Goal: Information Seeking & Learning: Find specific page/section

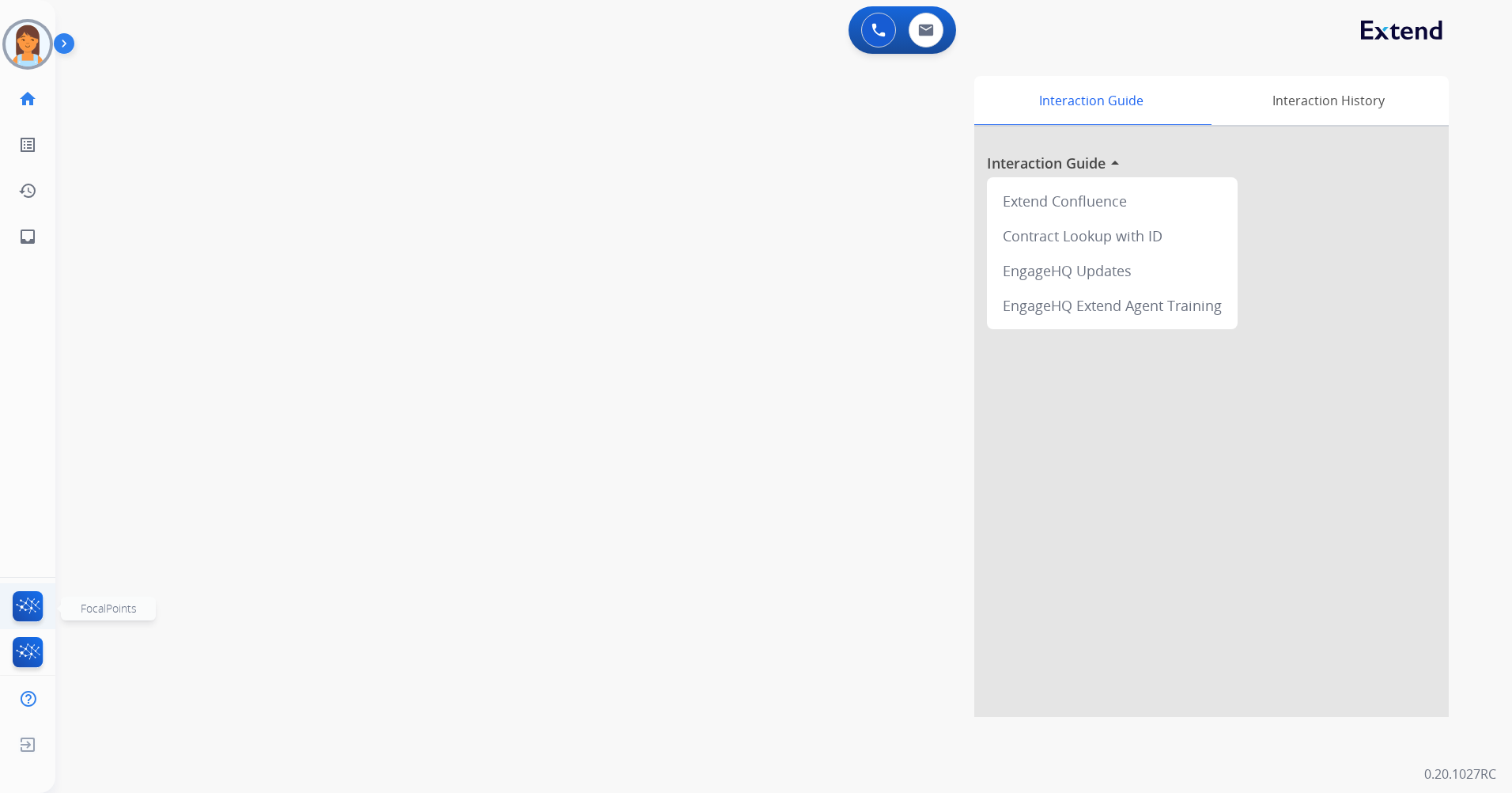
click at [39, 607] on img at bounding box center [28, 609] width 38 height 37
click at [920, 30] on img at bounding box center [925, 30] width 15 height 13
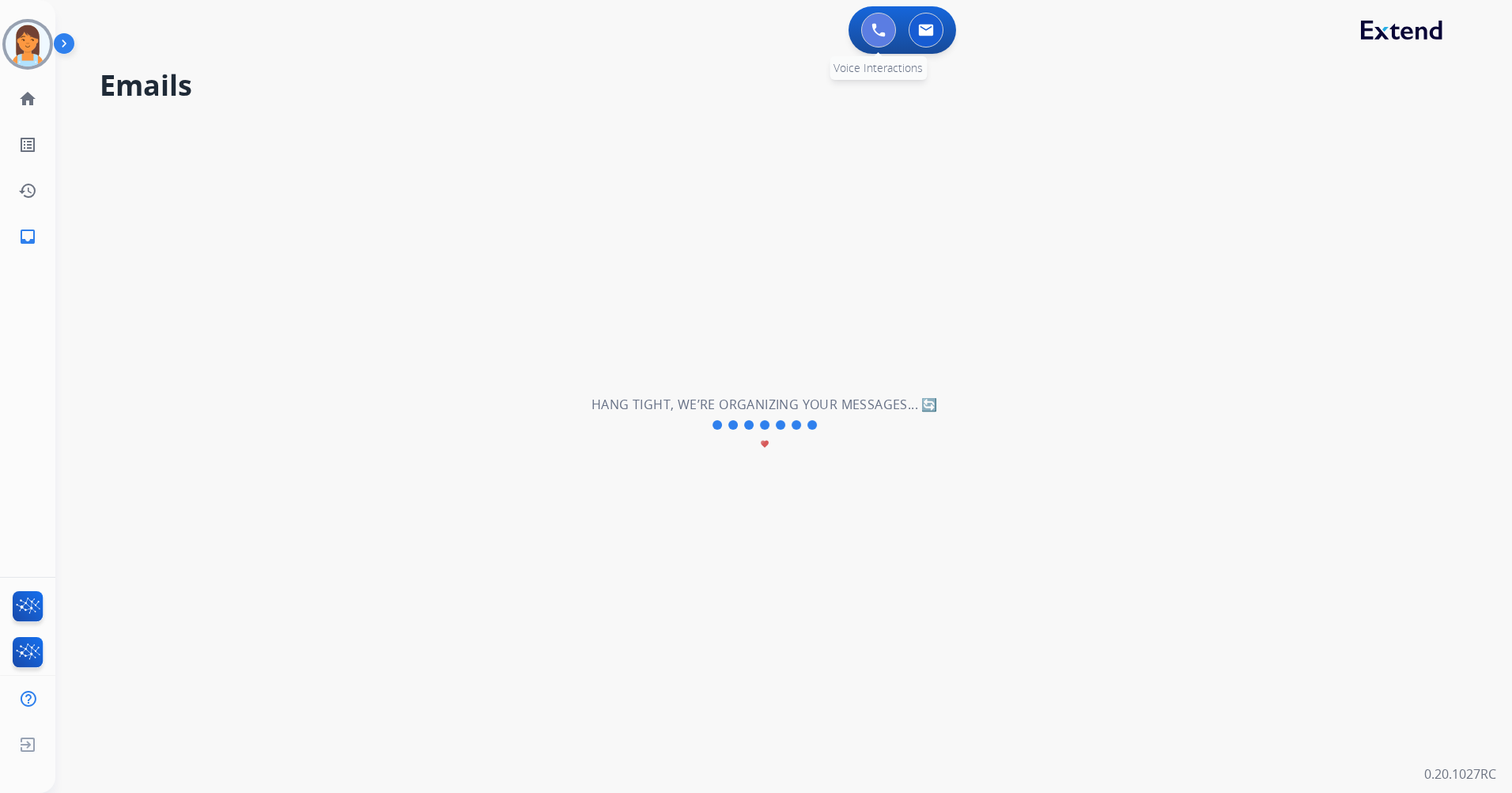
click at [875, 32] on img at bounding box center [878, 30] width 14 height 14
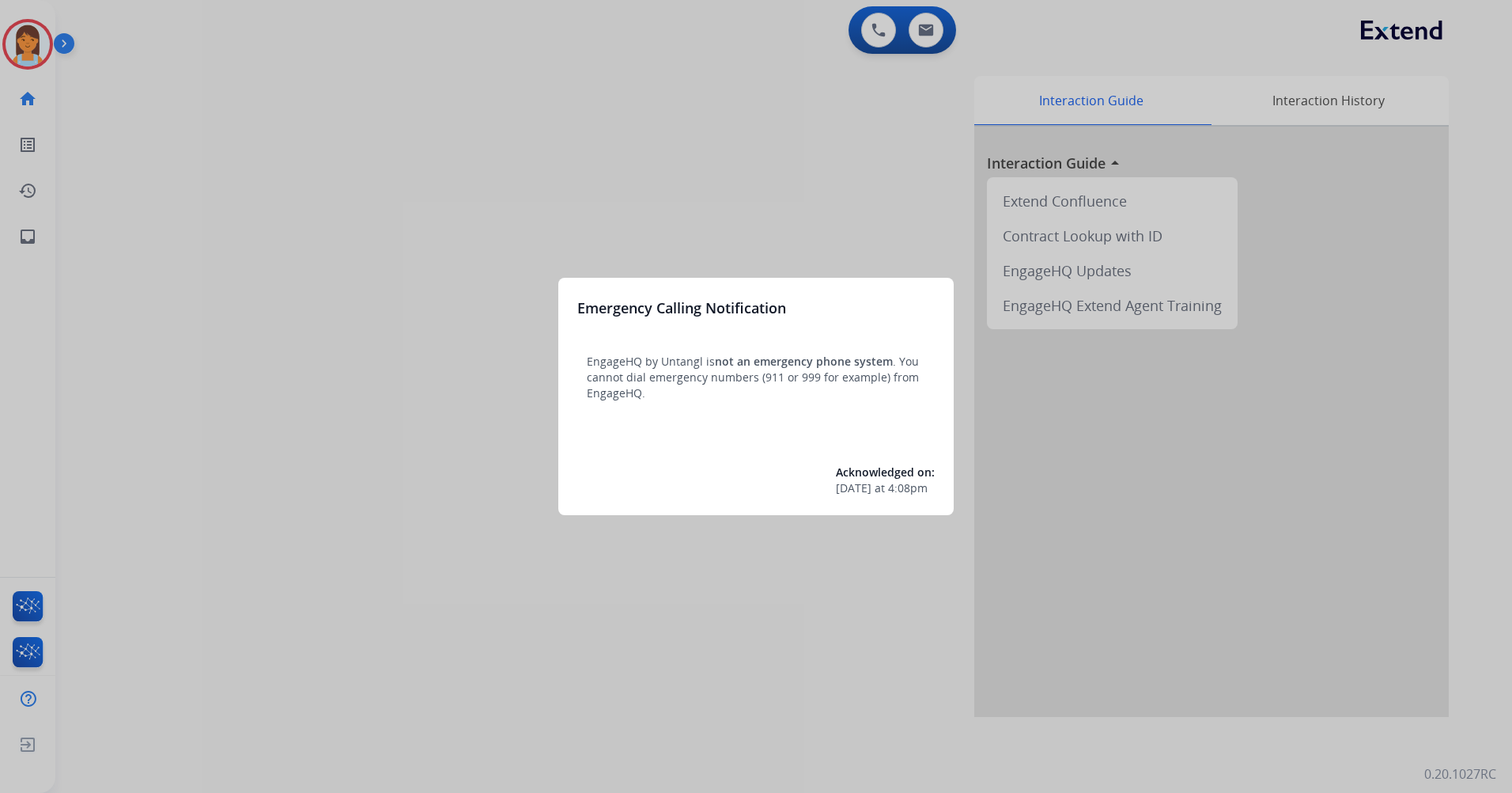
click at [899, 33] on div at bounding box center [756, 396] width 1512 height 793
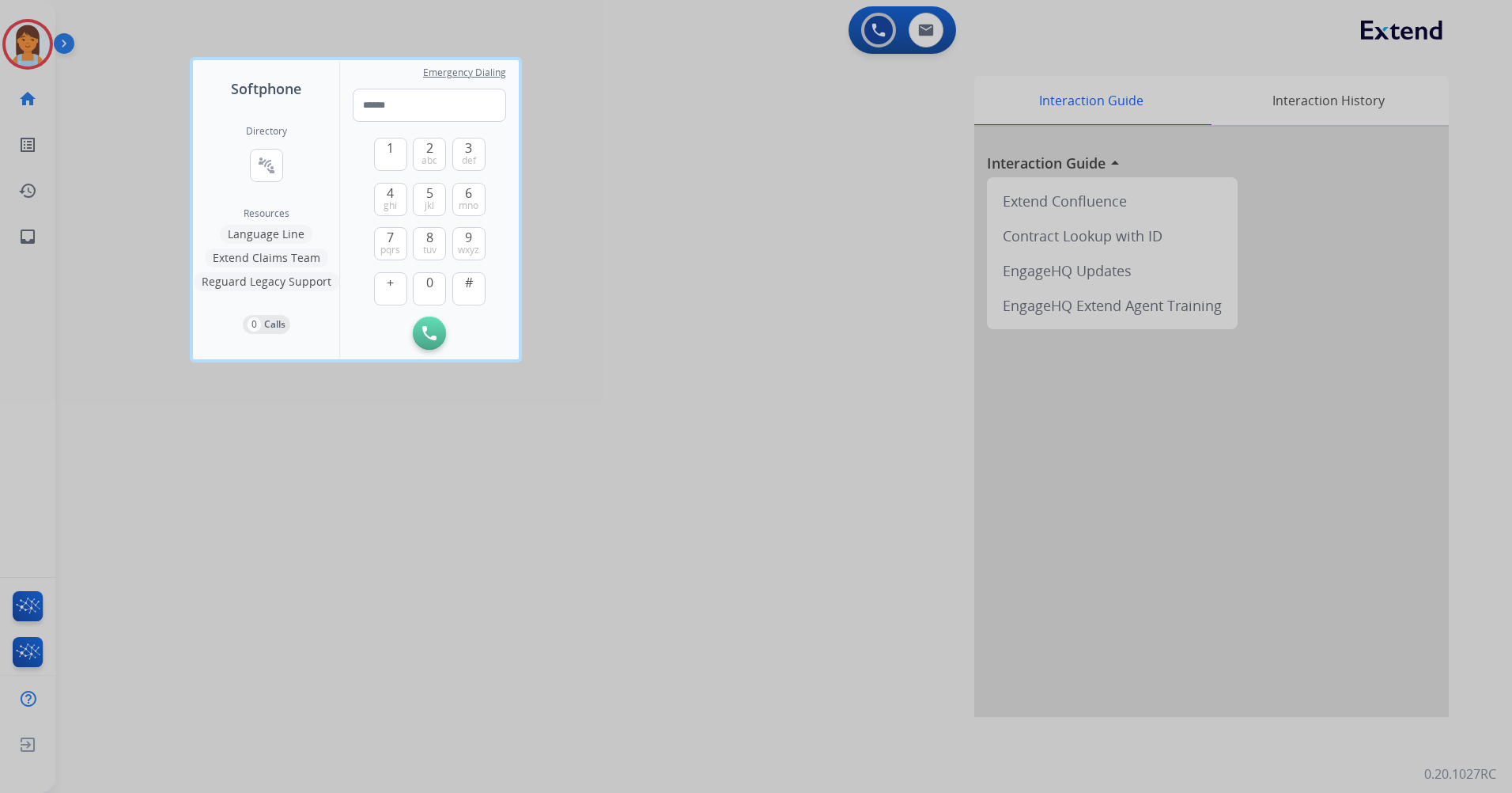
click at [925, 33] on div at bounding box center [756, 396] width 1512 height 793
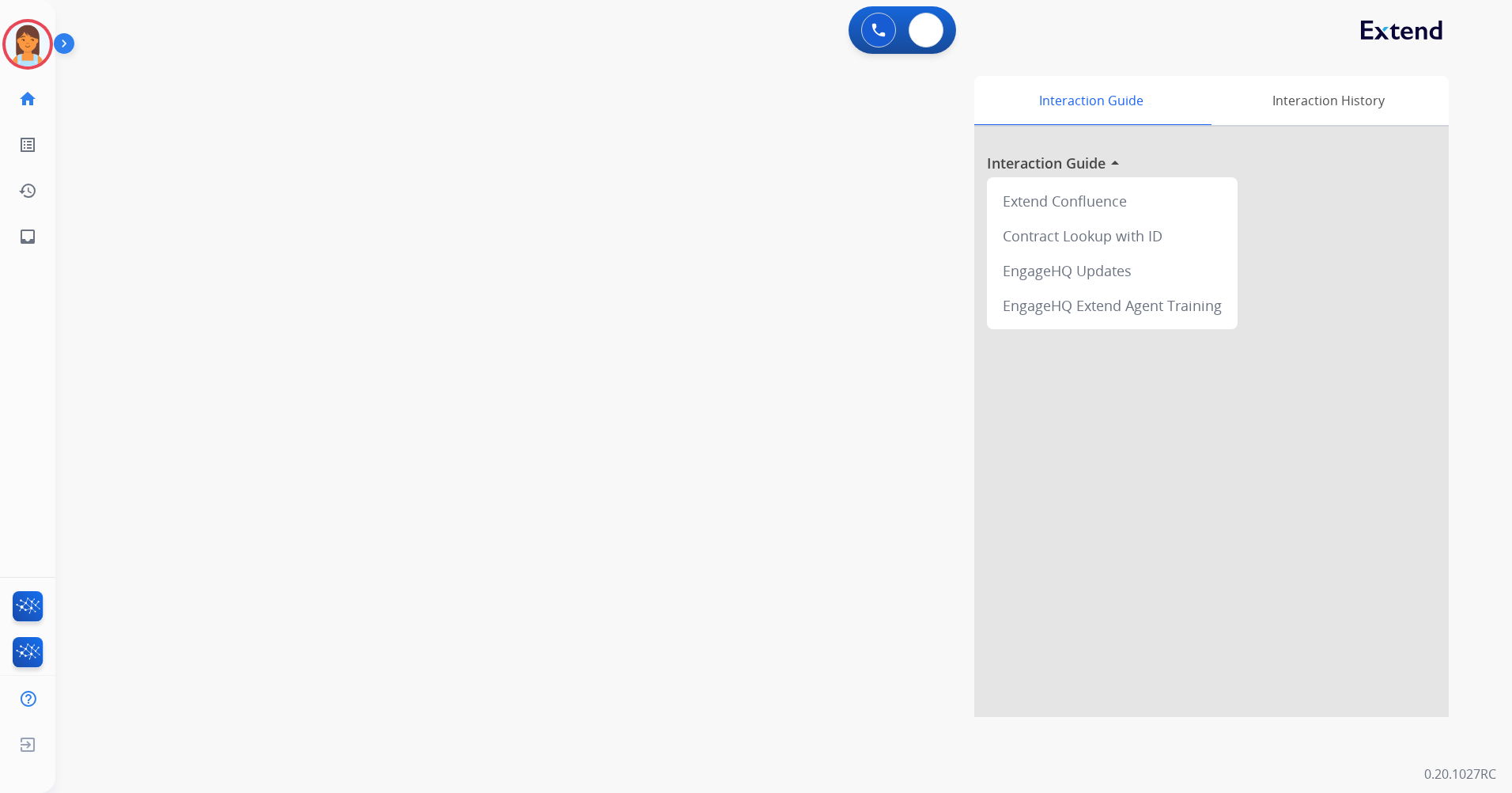
click at [925, 33] on img at bounding box center [925, 30] width 15 height 13
select select "**********"
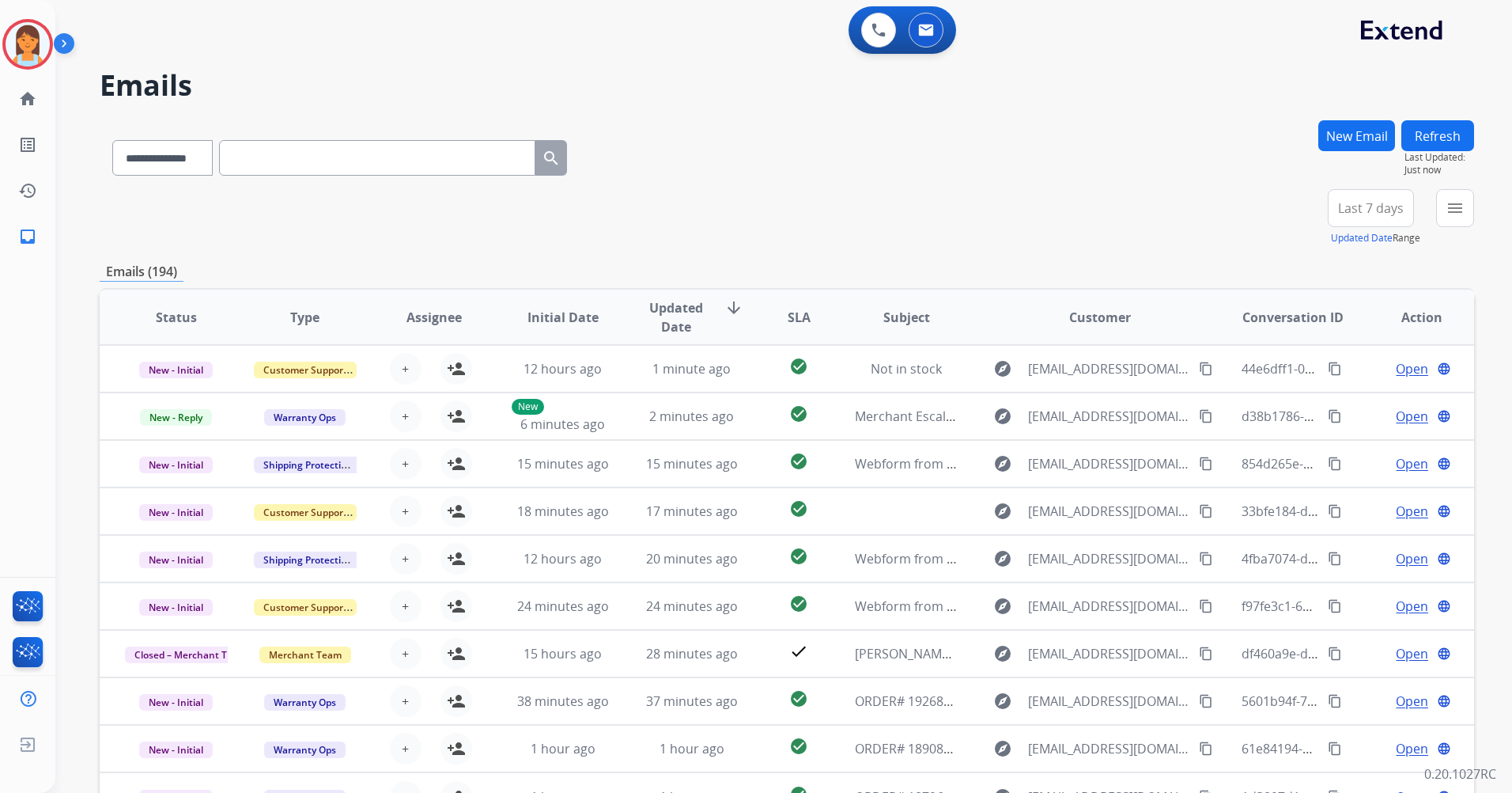
click at [265, 163] on input "text" at bounding box center [377, 157] width 316 height 36
paste input "**********"
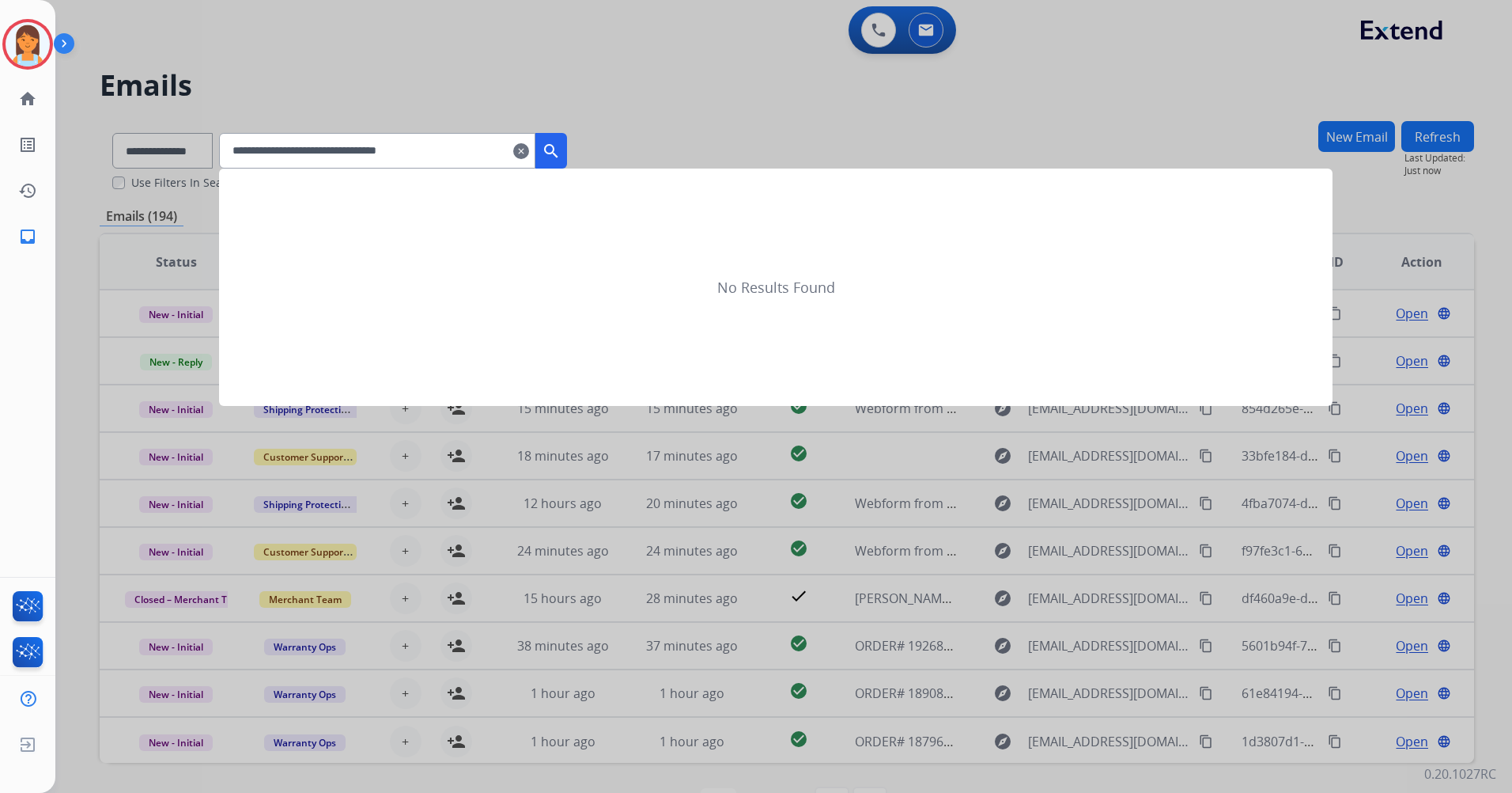
type input "**********"
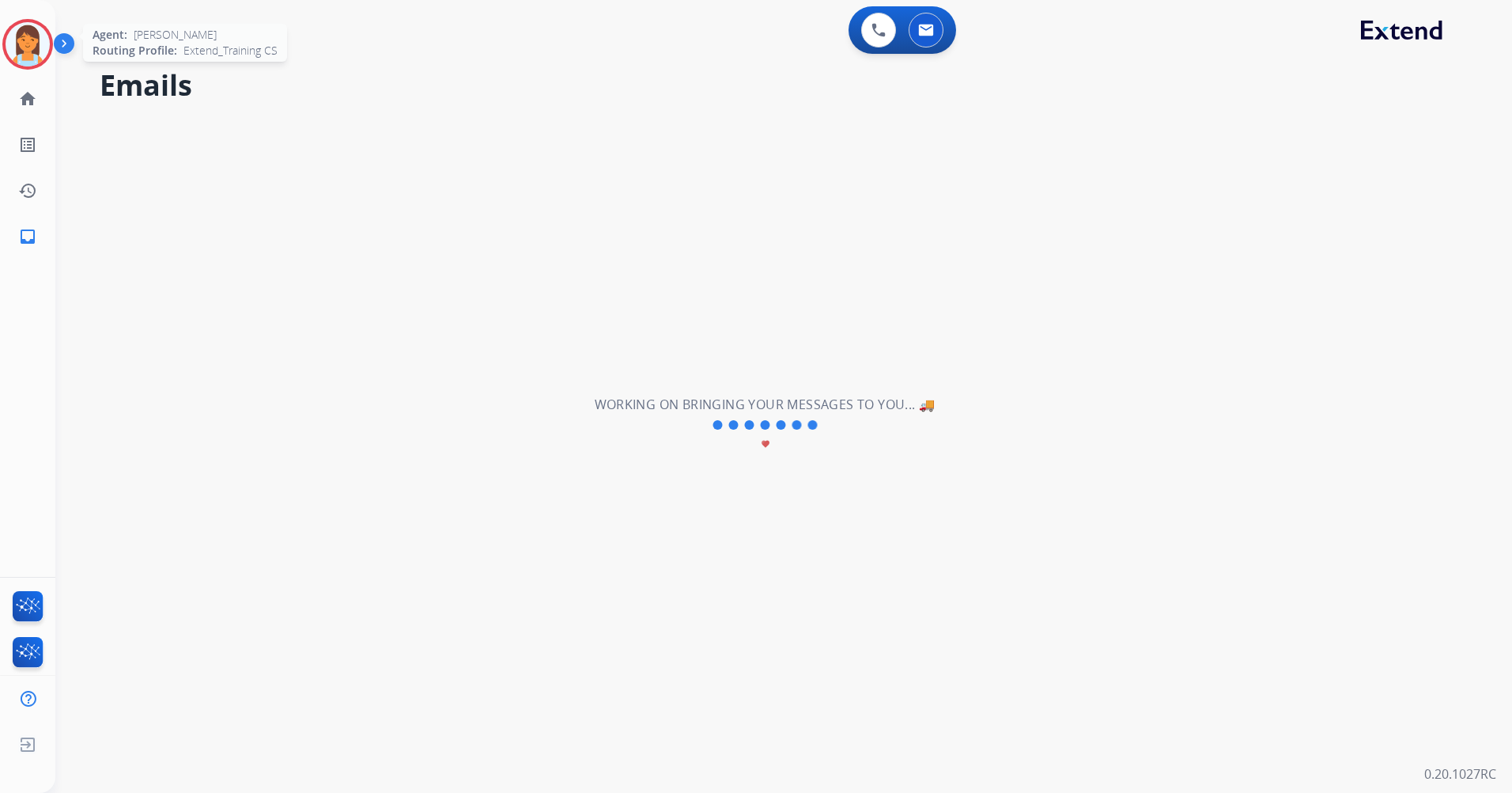
click at [30, 41] on img at bounding box center [28, 44] width 44 height 44
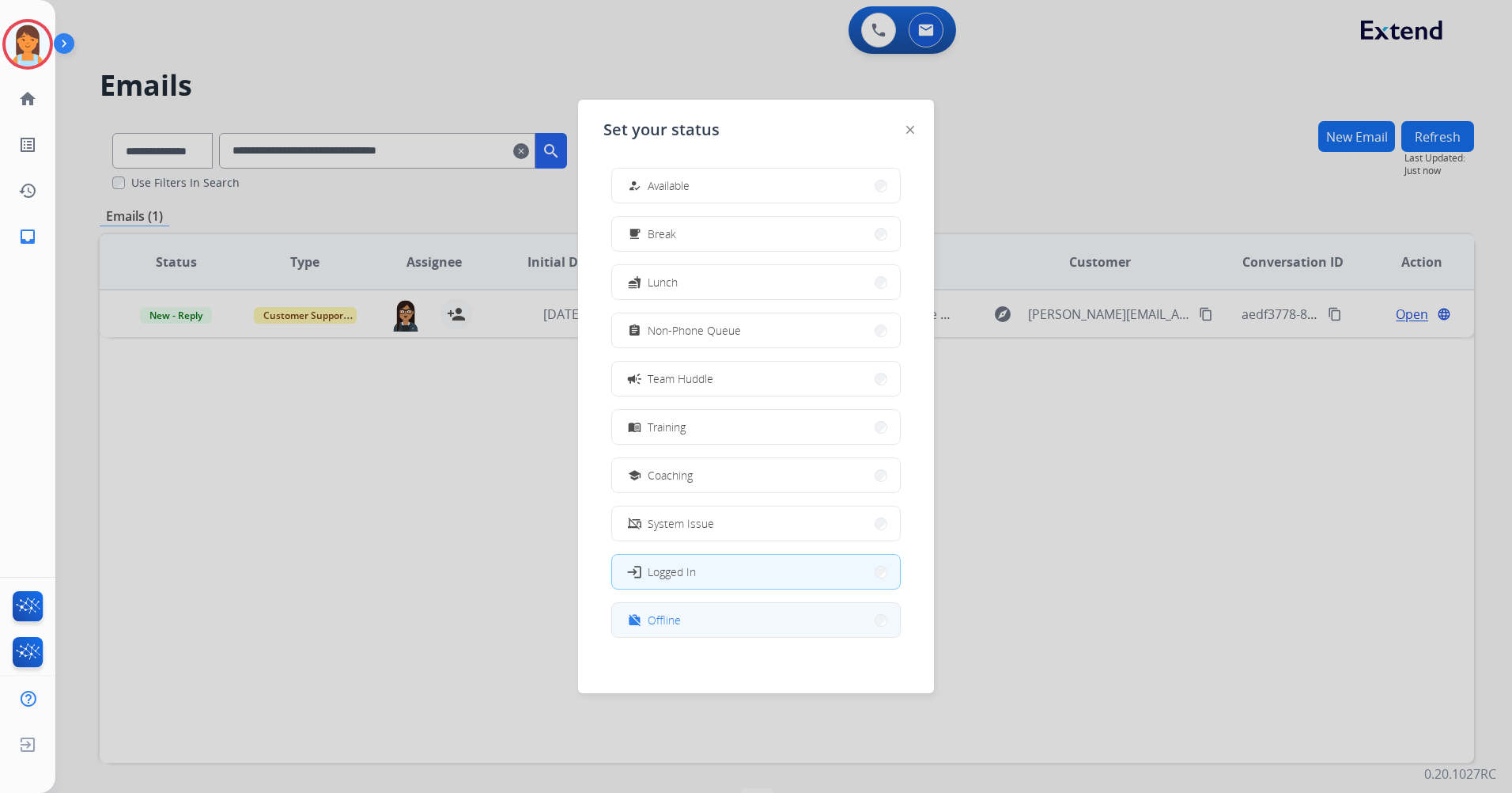
scroll to position [5, 0]
click at [728, 621] on button "work_off Offline" at bounding box center [755, 615] width 288 height 34
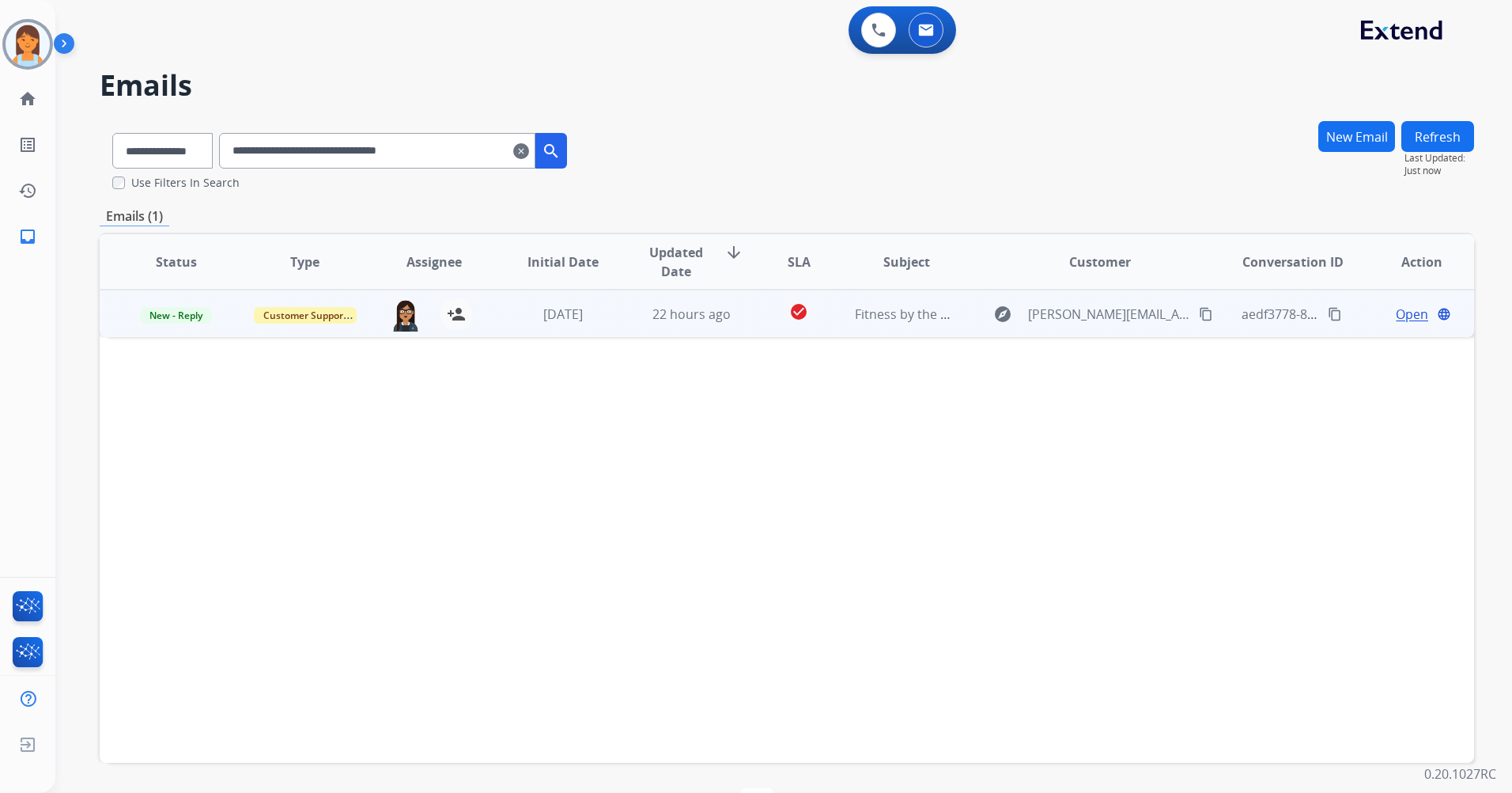
click at [1414, 316] on span "Open" at bounding box center [1412, 314] width 33 height 19
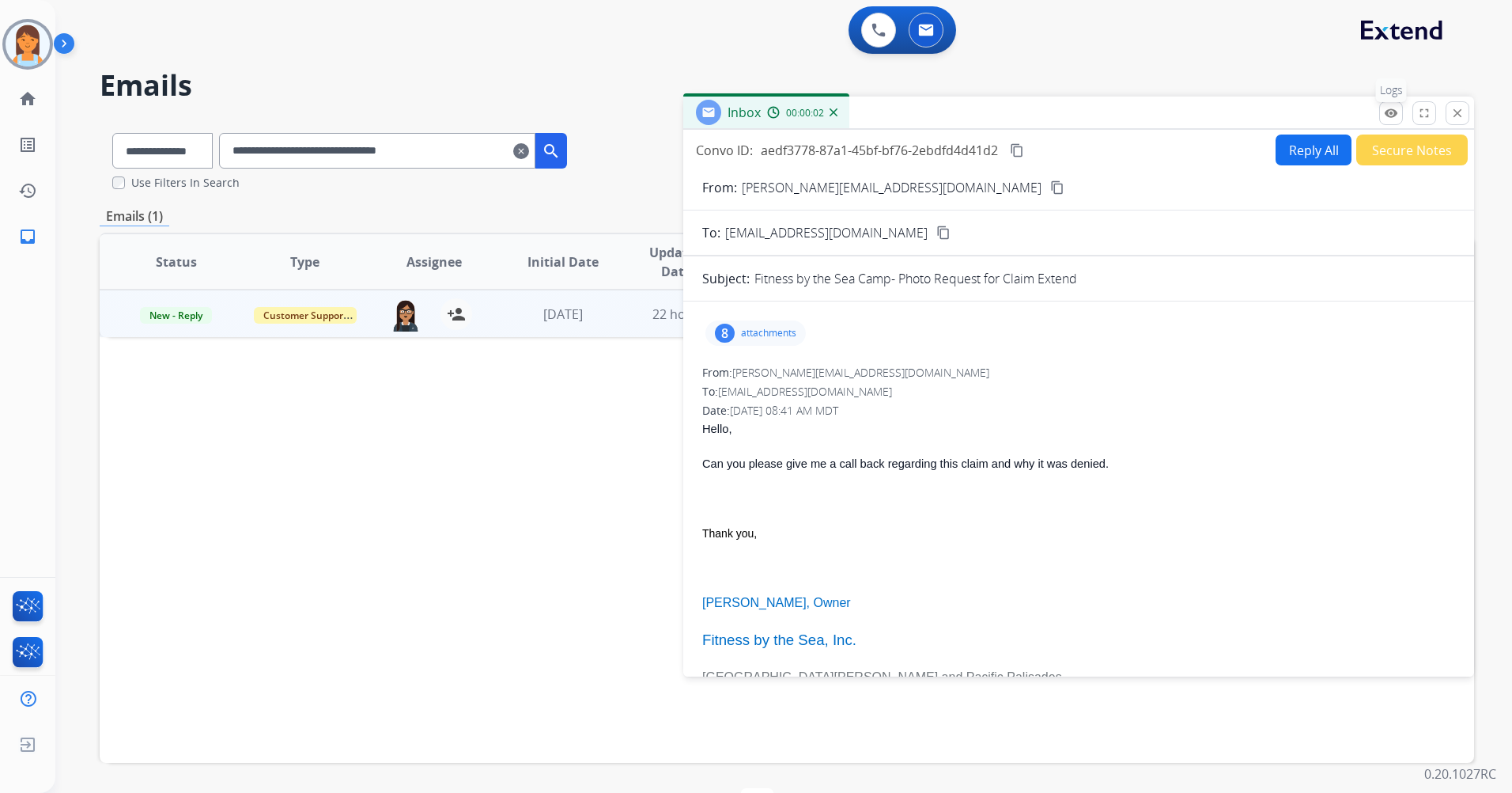
click at [1394, 121] on button "remove_red_eye Logs" at bounding box center [1391, 113] width 24 height 24
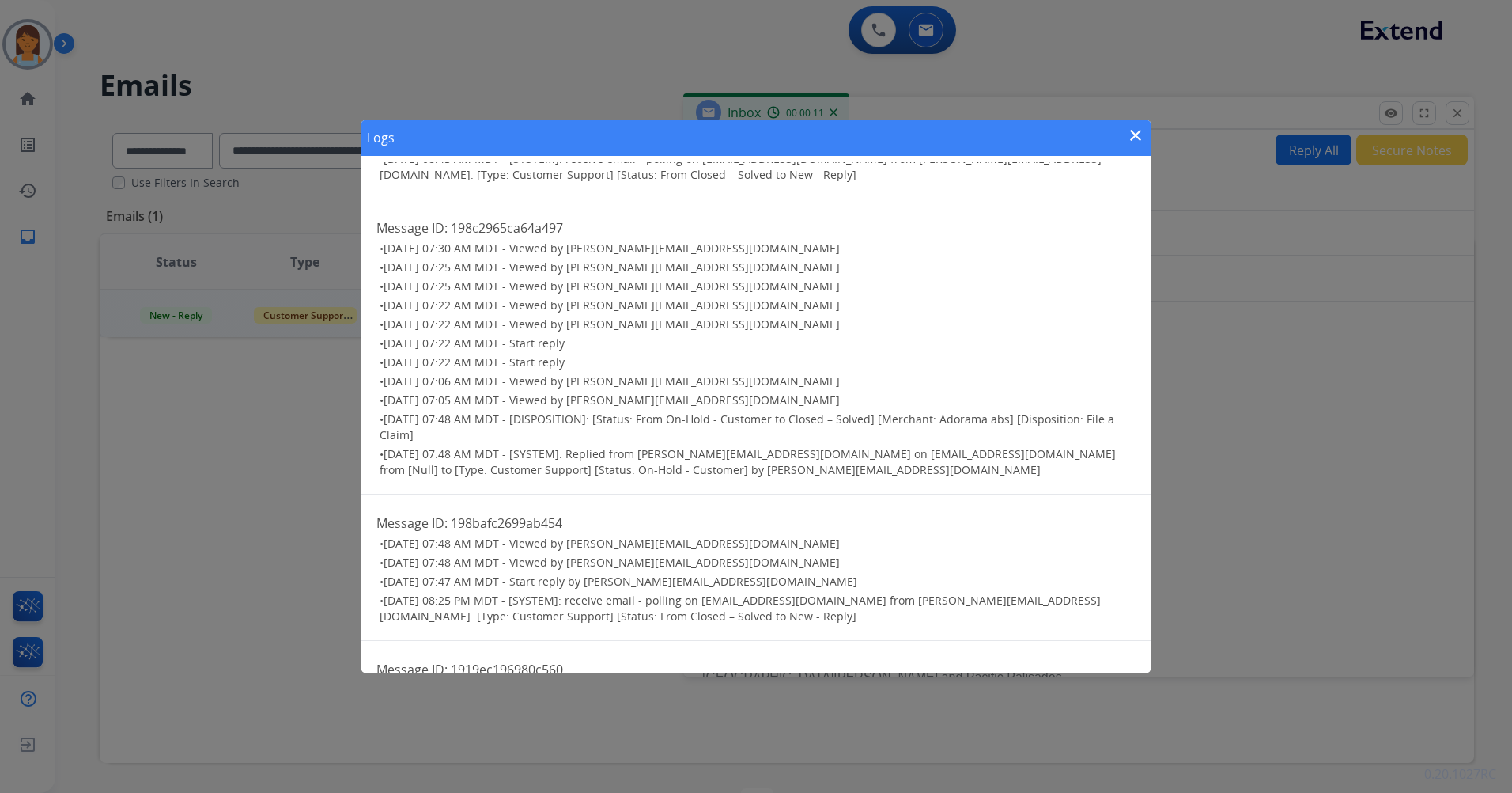
scroll to position [79, 0]
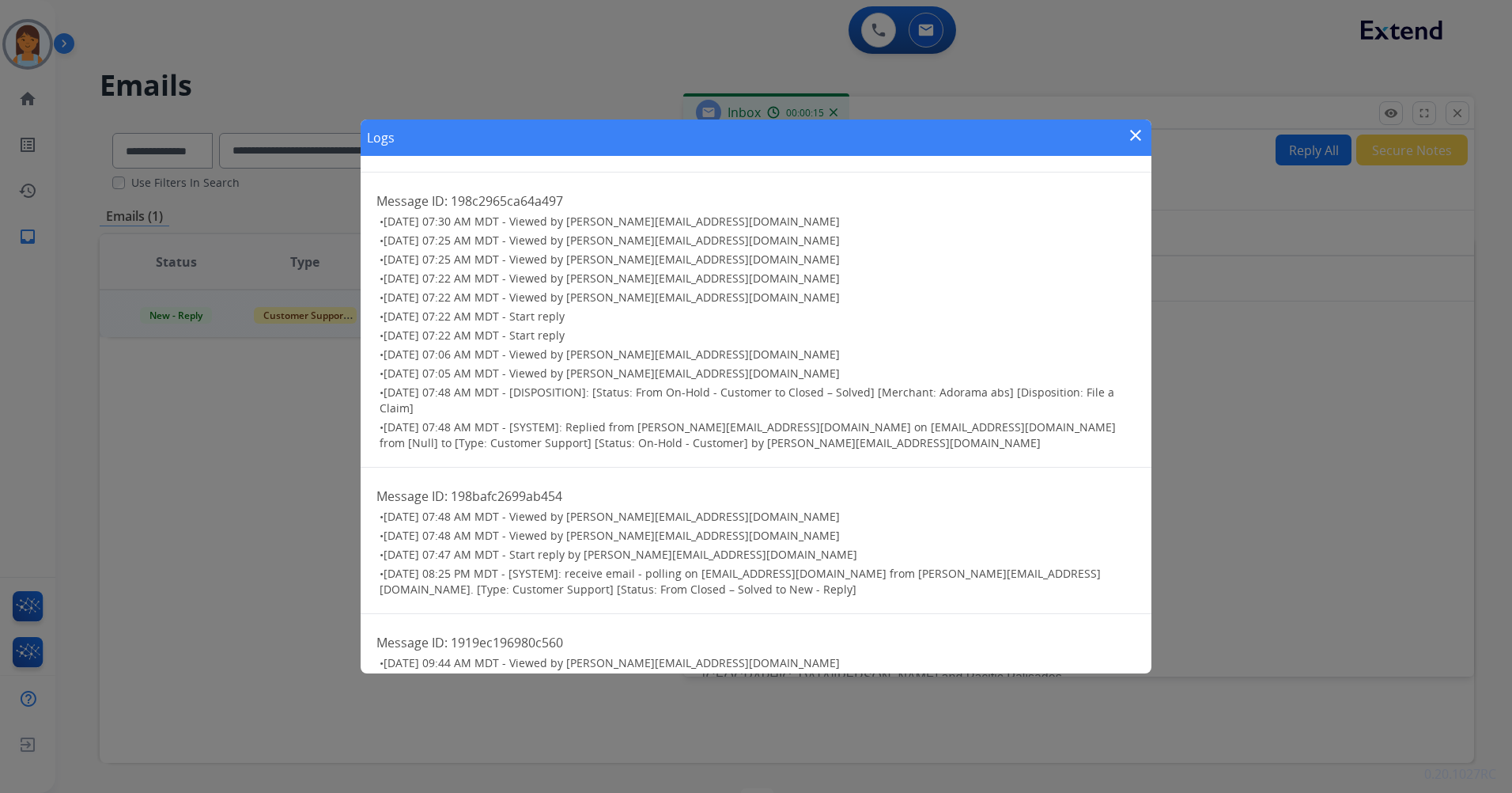
click at [1138, 130] on mat-icon "close" at bounding box center [1135, 136] width 19 height 19
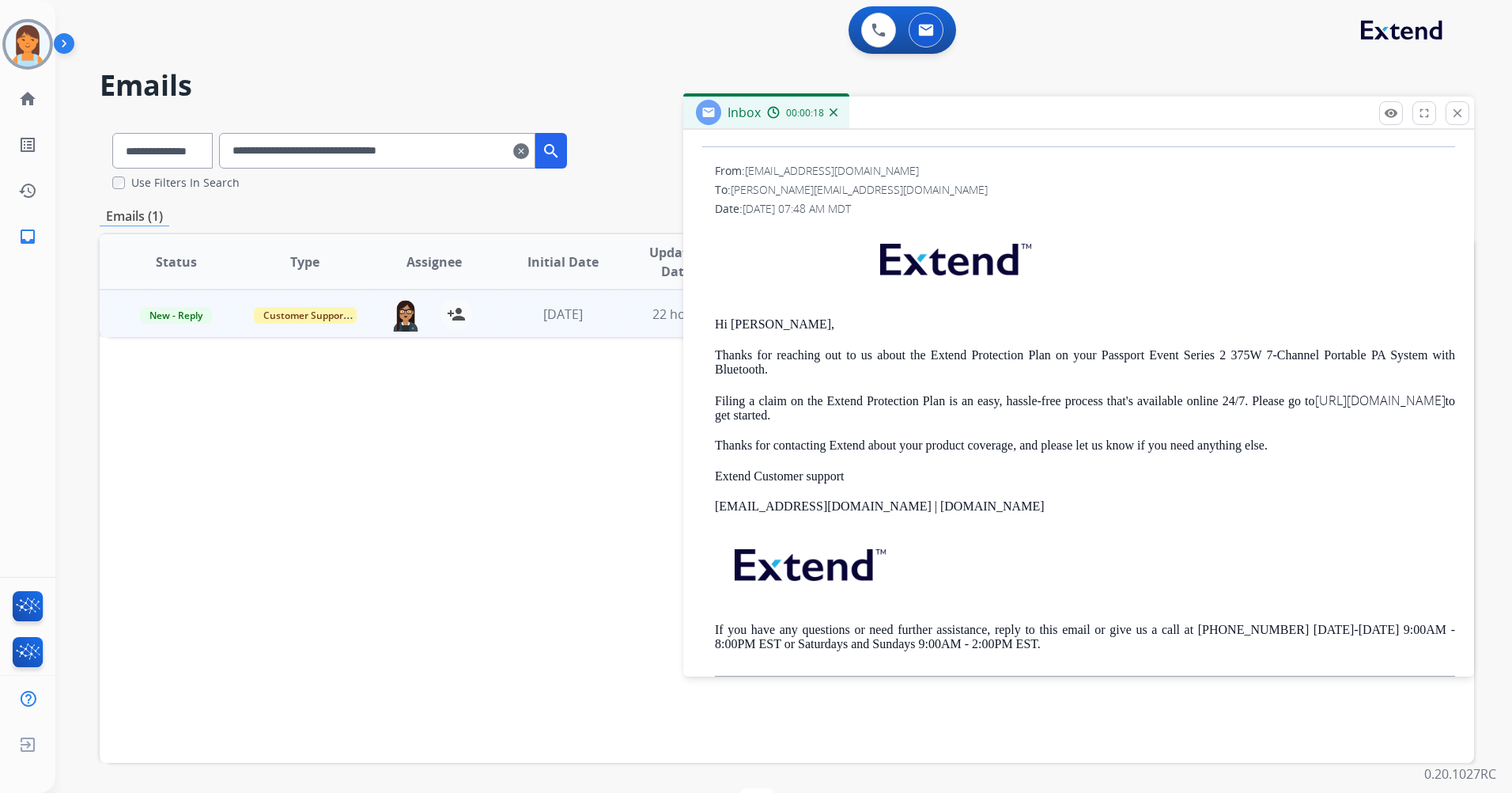
scroll to position [791, 0]
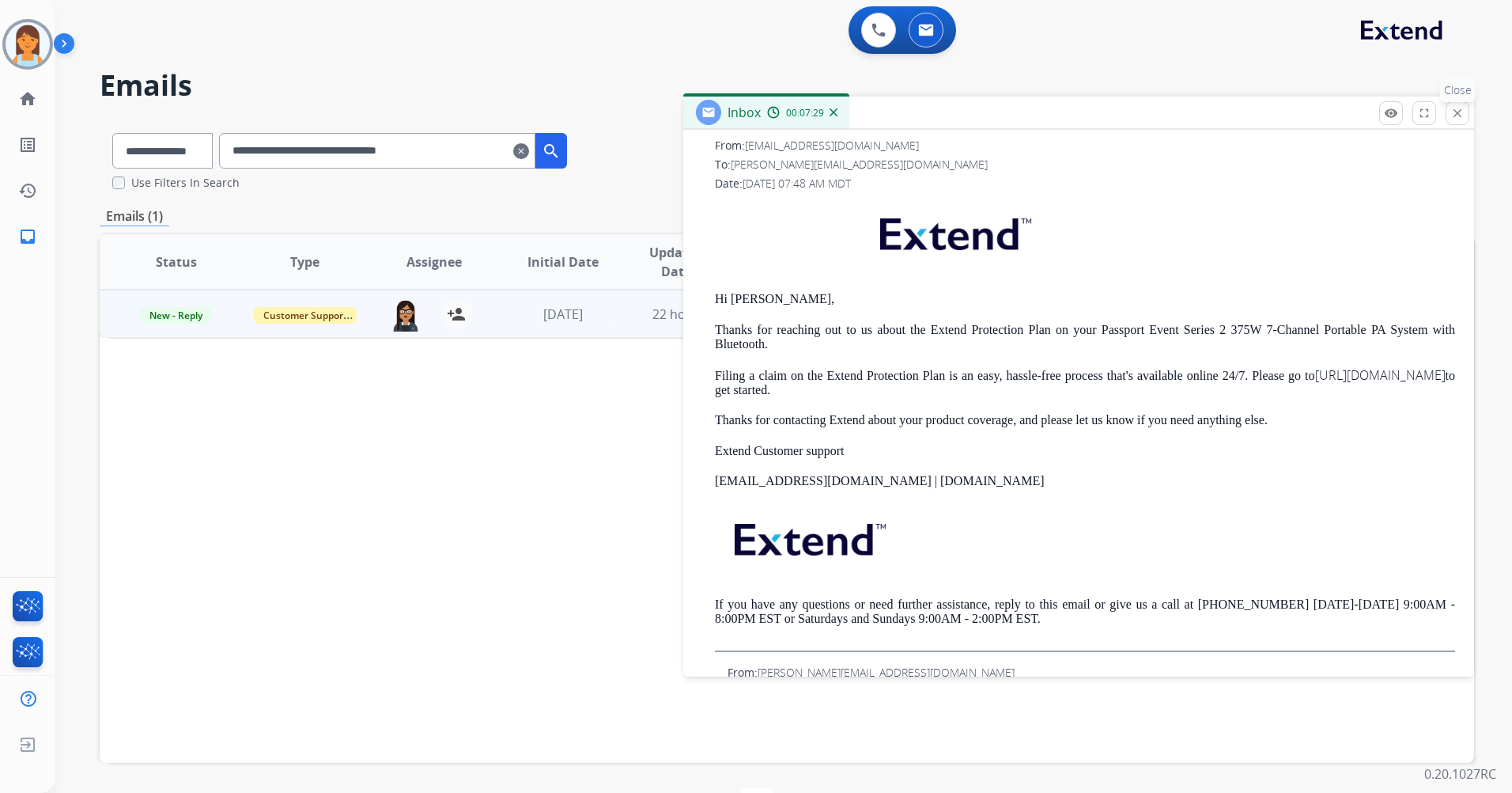
click at [1464, 114] on mat-icon "close" at bounding box center [1457, 113] width 14 height 14
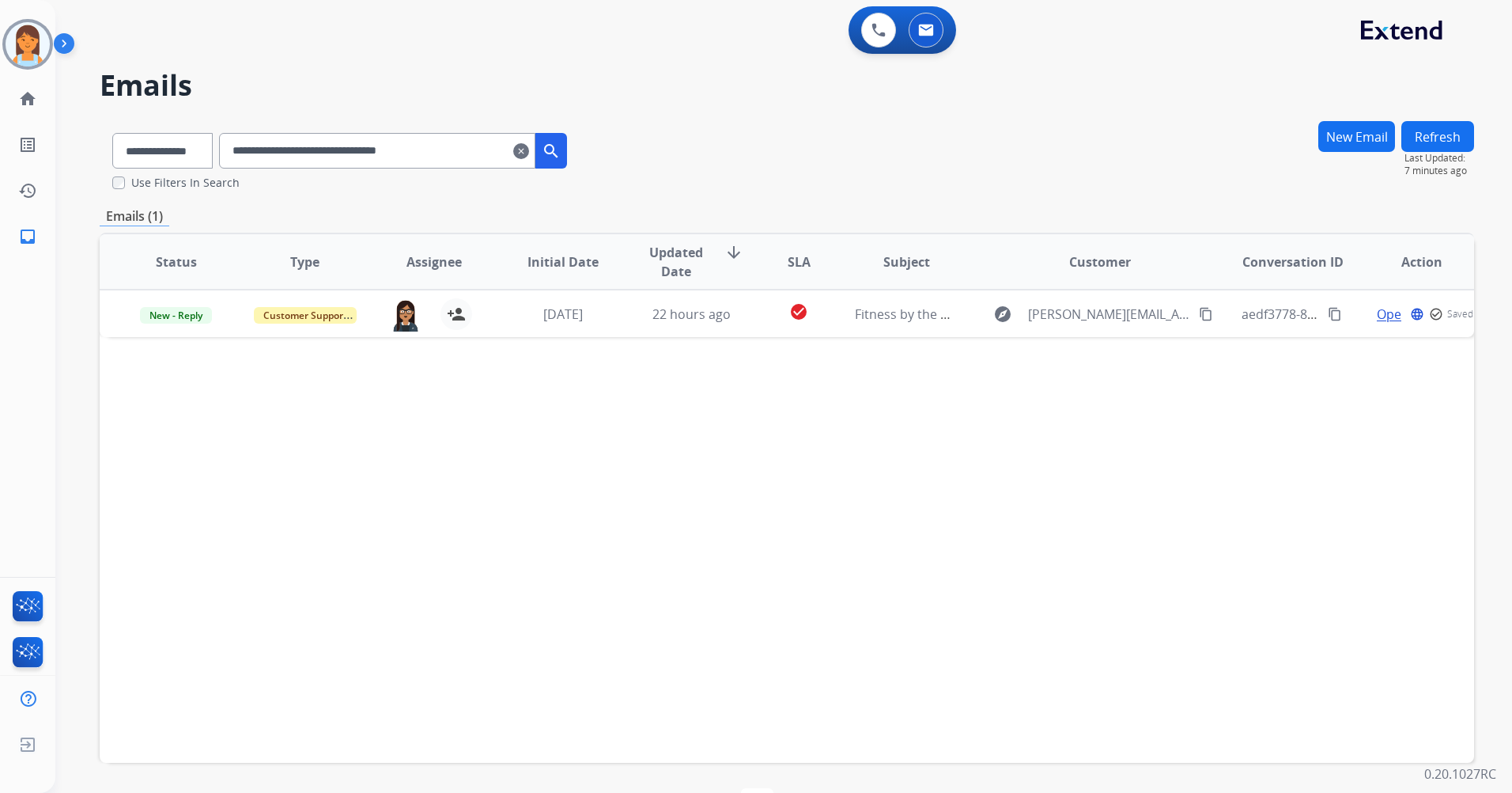
click at [529, 156] on mat-icon "clear" at bounding box center [521, 151] width 15 height 19
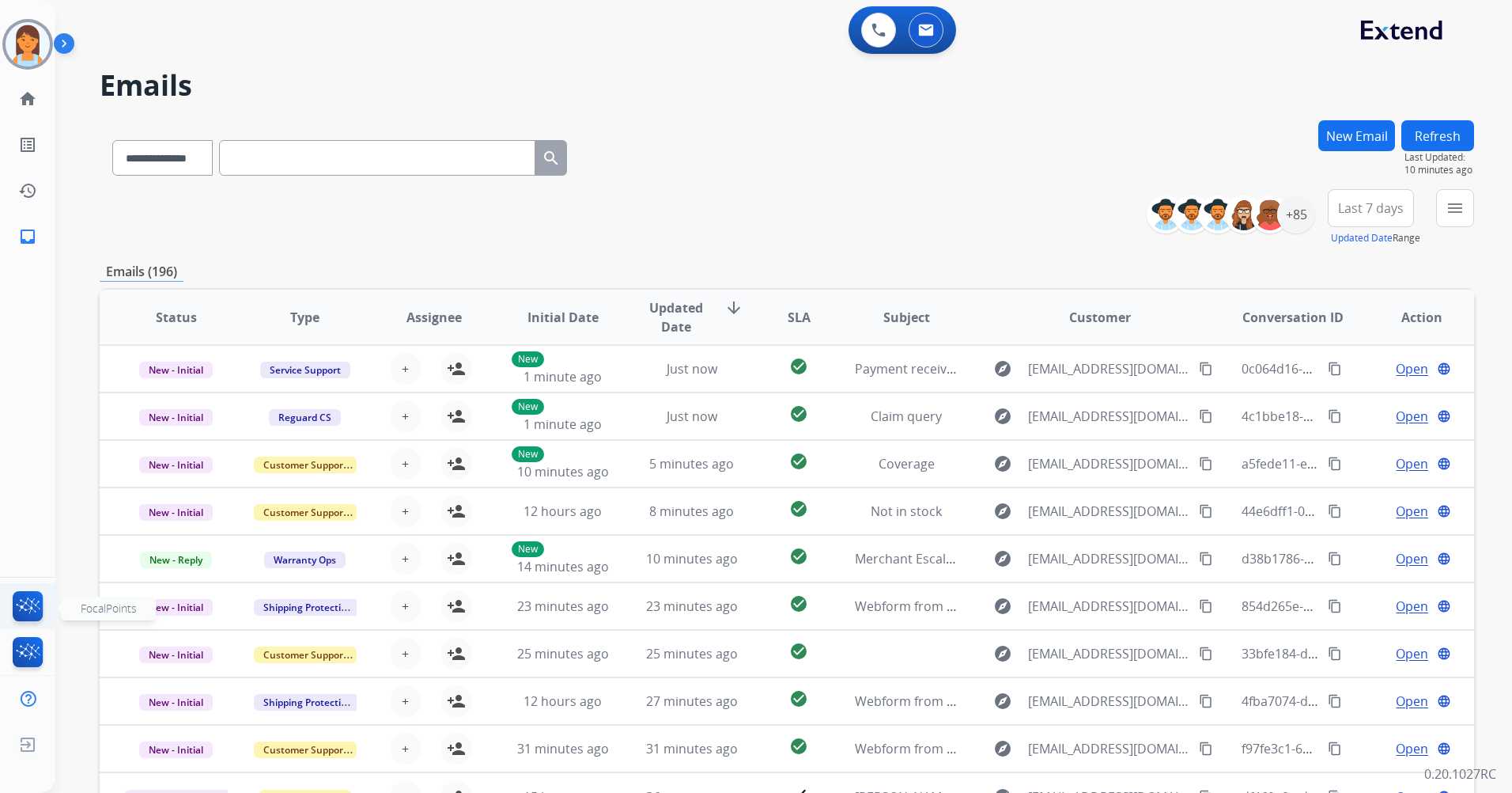
click at [24, 608] on img at bounding box center [28, 609] width 38 height 37
click at [1367, 211] on span "Last 7 days" at bounding box center [1370, 208] width 65 height 7
click at [1373, 403] on div "Last 90 days" at bounding box center [1366, 400] width 87 height 24
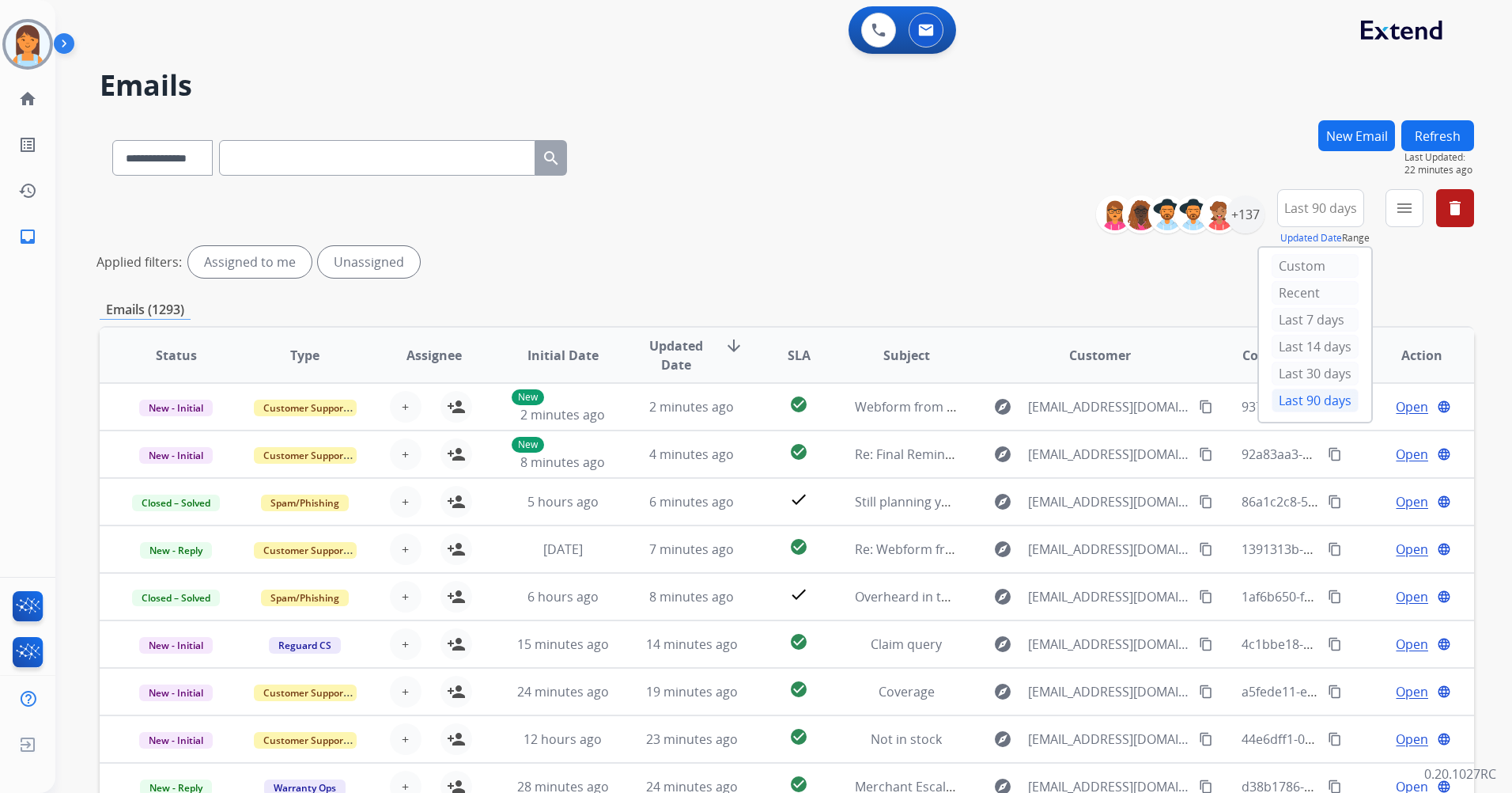
click at [1380, 206] on div "**********" at bounding box center [1290, 217] width 366 height 57
click at [1388, 210] on button "menu Filters" at bounding box center [1403, 207] width 38 height 38
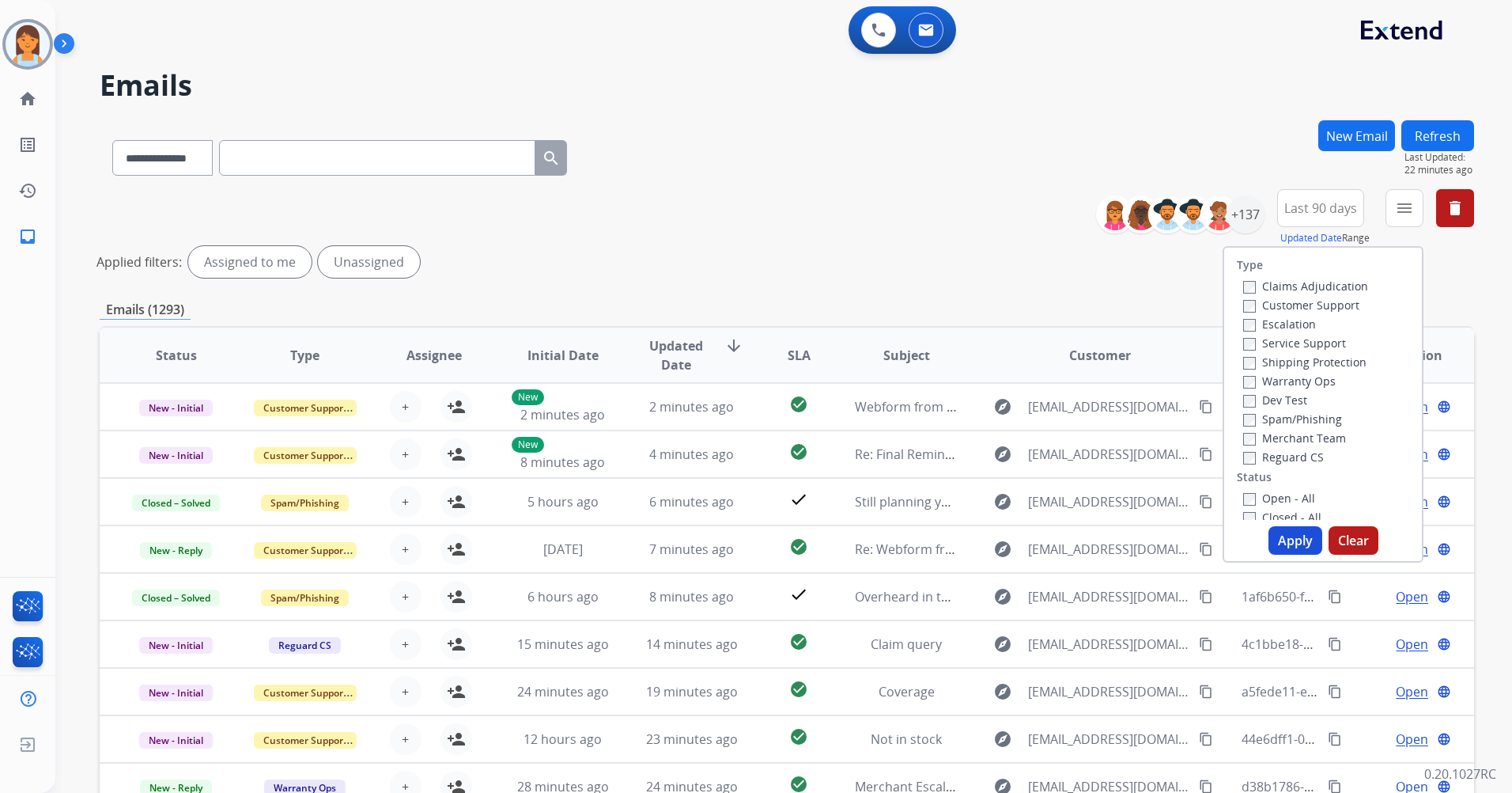
click at [1343, 294] on div "Claims Adjudication" at bounding box center [1306, 286] width 125 height 19
click at [1326, 302] on label "Customer Support" at bounding box center [1301, 305] width 117 height 15
click at [1335, 358] on label "Shipping Protection" at bounding box center [1305, 362] width 123 height 15
click at [1300, 457] on label "Reguard CS" at bounding box center [1284, 457] width 81 height 15
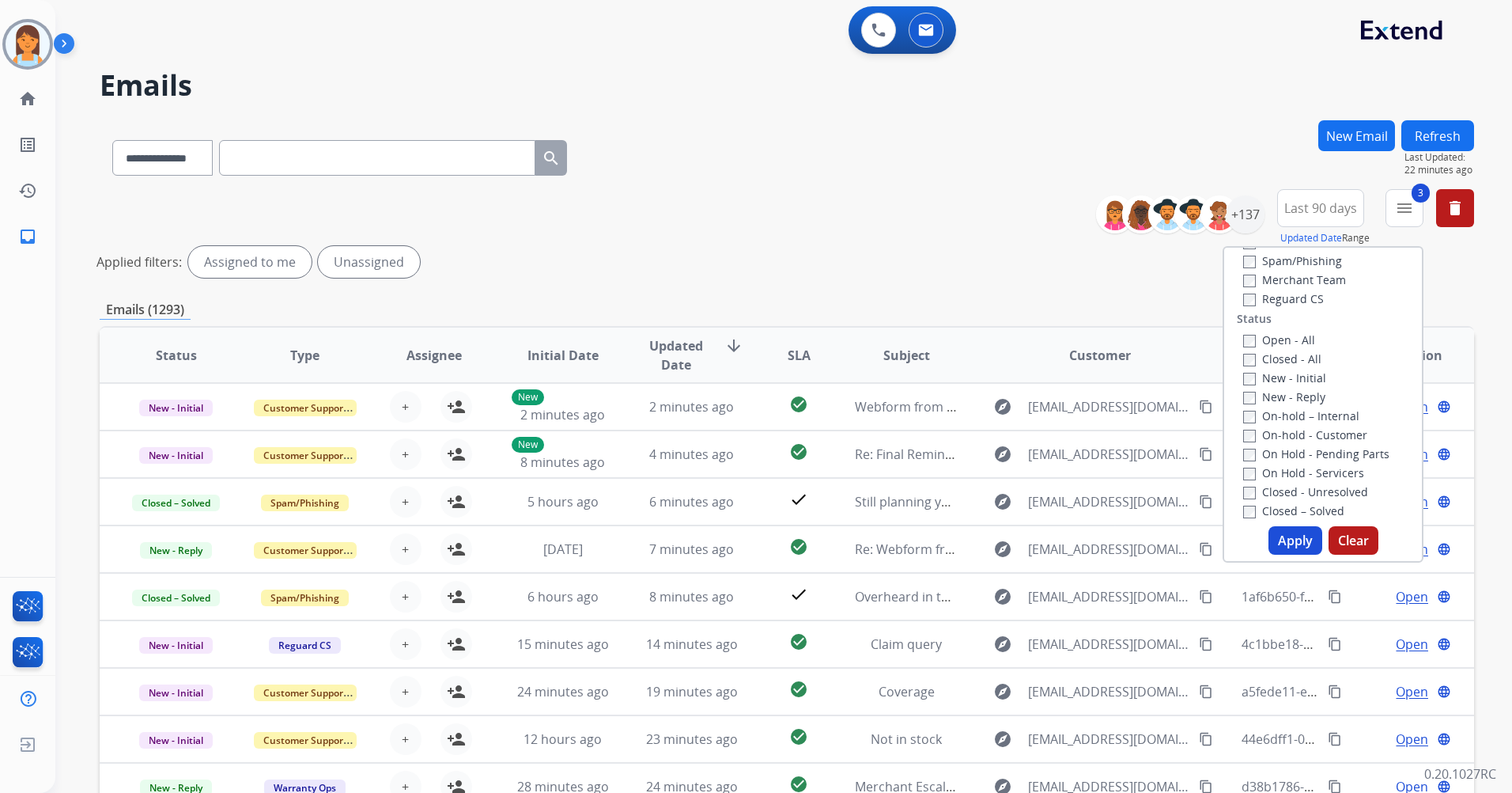
click at [1300, 380] on label "New - Initial" at bounding box center [1285, 378] width 83 height 15
click at [1291, 401] on label "New - Reply" at bounding box center [1284, 397] width 82 height 15
click at [1291, 546] on button "Apply" at bounding box center [1295, 541] width 54 height 29
